Goal: Task Accomplishment & Management: Use online tool/utility

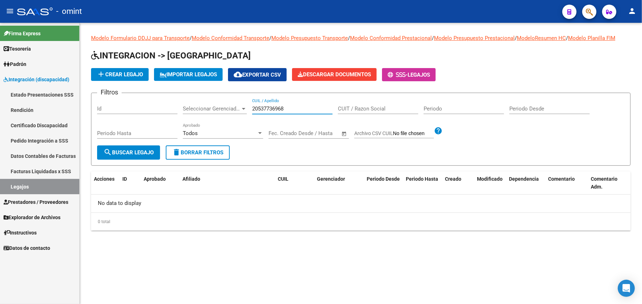
click at [234, 107] on div "Filtros Id Seleccionar Gerenciador Seleccionar Gerenciador 20537736968 CUIL / A…" at bounding box center [361, 122] width 528 height 47
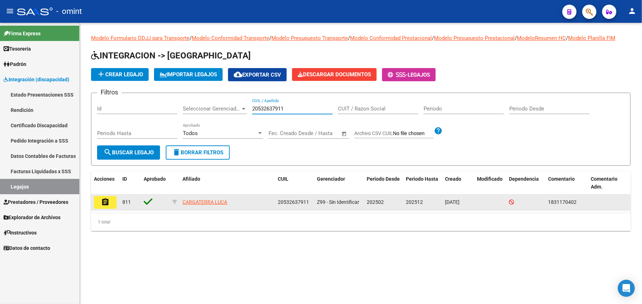
type input "20532637911"
click at [105, 206] on mat-icon "assignment" at bounding box center [105, 202] width 9 height 9
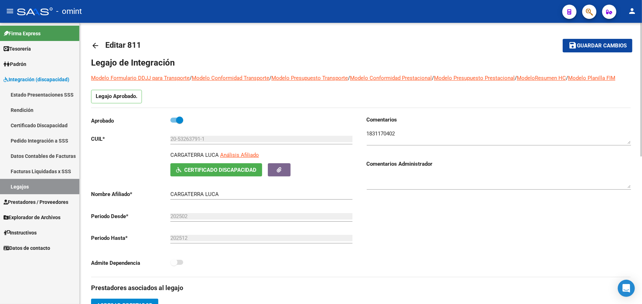
scroll to position [190, 0]
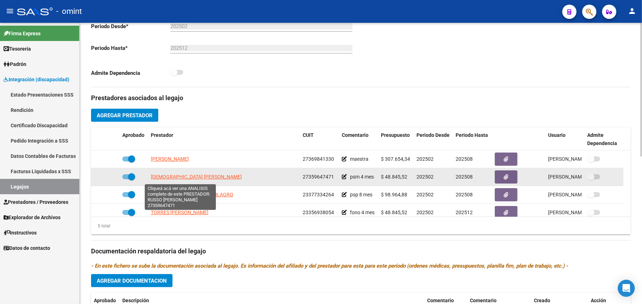
click at [181, 177] on span "[DEMOGRAPHIC_DATA] [PERSON_NAME]" at bounding box center [196, 177] width 91 height 6
type textarea "27359647471"
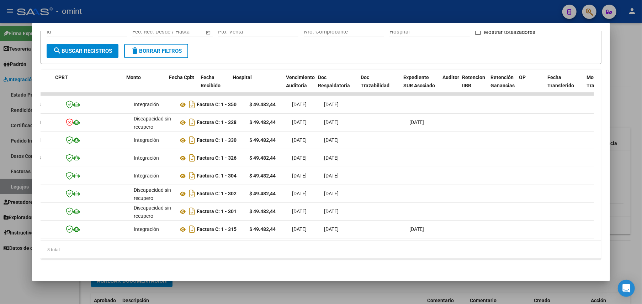
scroll to position [0, 0]
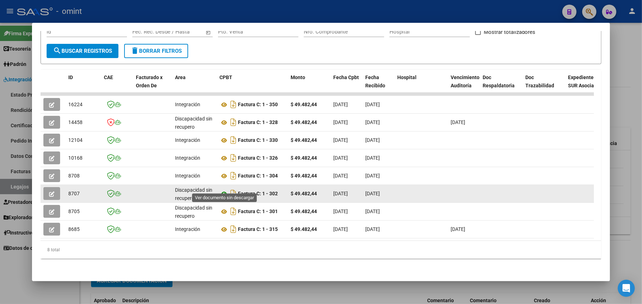
click at [226, 189] on icon at bounding box center [224, 193] width 9 height 9
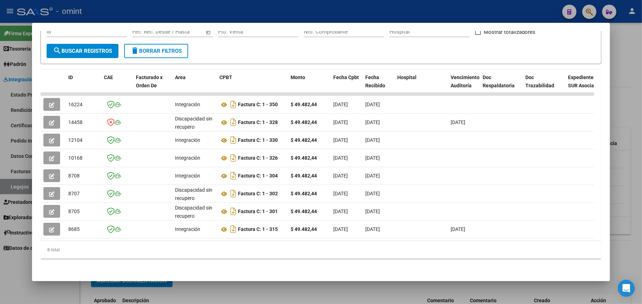
click at [631, 70] on div at bounding box center [321, 152] width 642 height 304
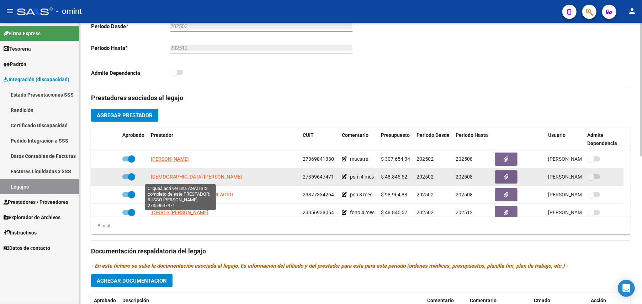
click at [193, 177] on span "[DEMOGRAPHIC_DATA] [PERSON_NAME]" at bounding box center [196, 177] width 91 height 6
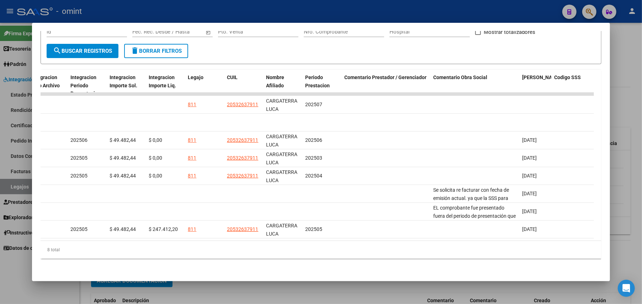
scroll to position [0, 931]
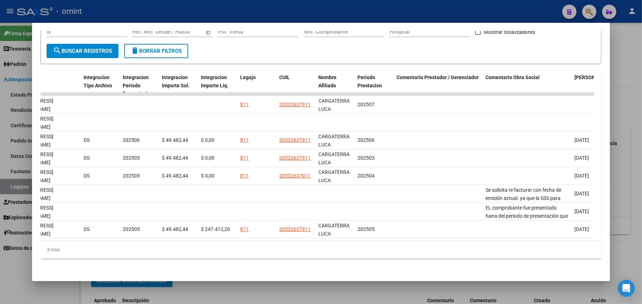
click at [632, 61] on div at bounding box center [321, 152] width 642 height 304
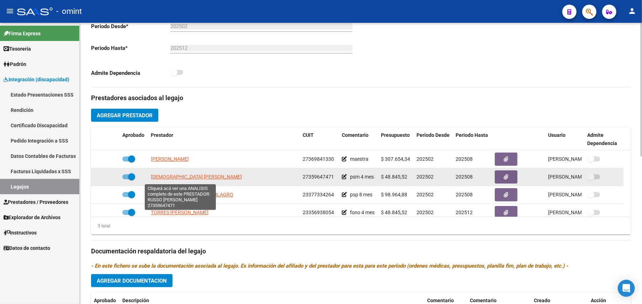
click at [180, 179] on span "[DEMOGRAPHIC_DATA] [PERSON_NAME]" at bounding box center [196, 177] width 91 height 6
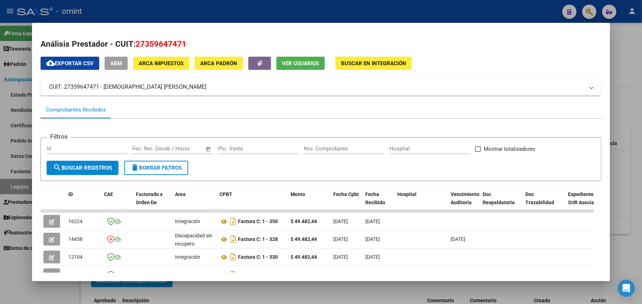
scroll to position [124, 0]
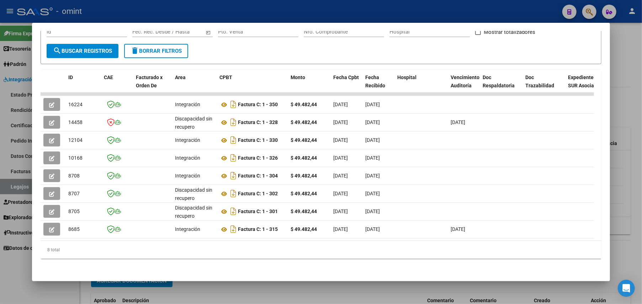
click at [627, 78] on div at bounding box center [321, 152] width 642 height 304
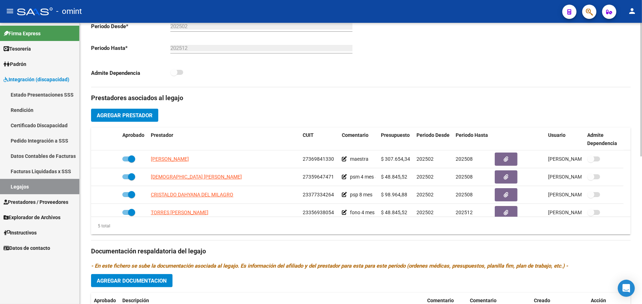
scroll to position [0, 0]
